Goal: Task Accomplishment & Management: Manage account settings

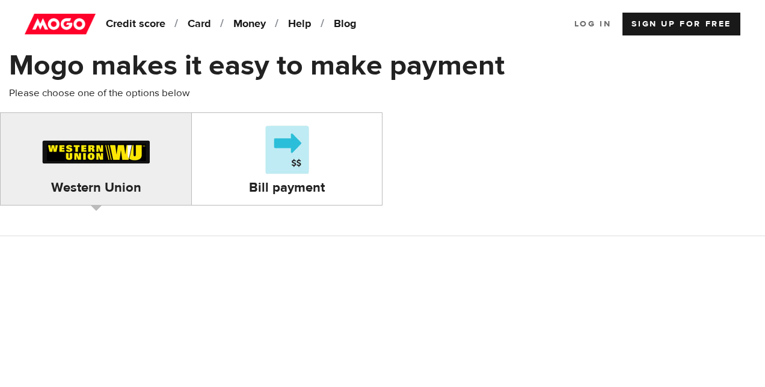
click at [593, 20] on link "Log In" at bounding box center [593, 24] width 37 height 23
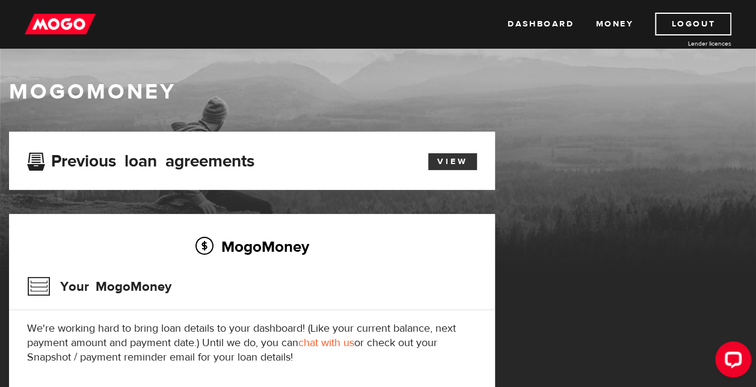
click at [448, 164] on link "View" at bounding box center [452, 161] width 49 height 17
